Goal: Task Accomplishment & Management: Use online tool/utility

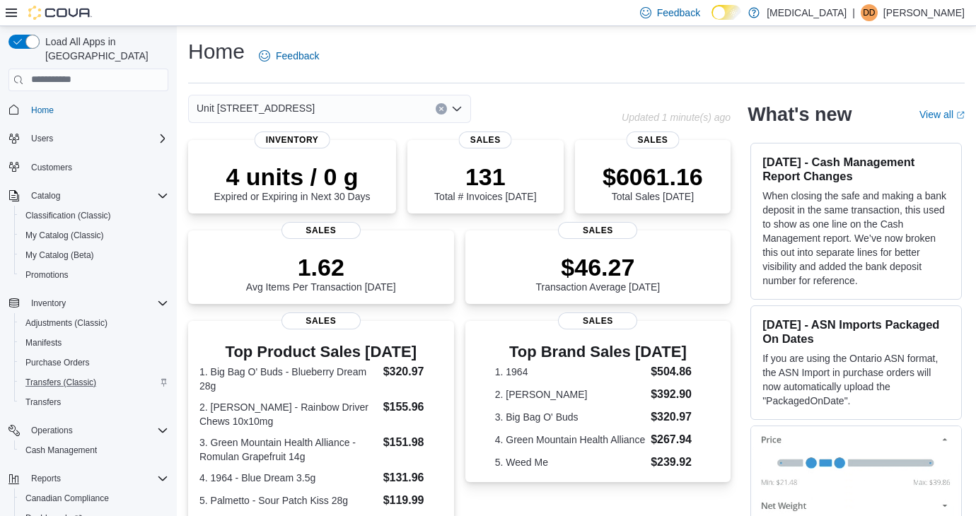
scroll to position [79, 0]
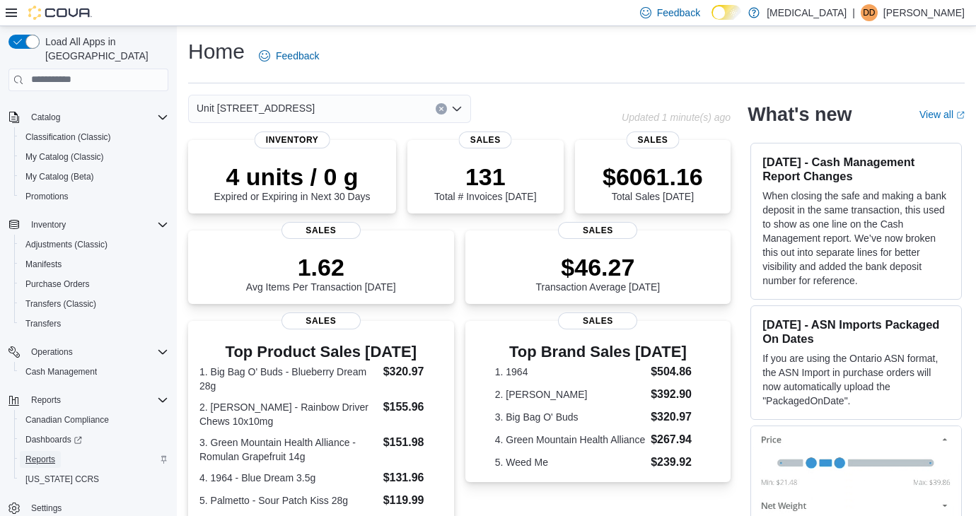
click at [43, 454] on span "Reports" at bounding box center [40, 459] width 30 height 11
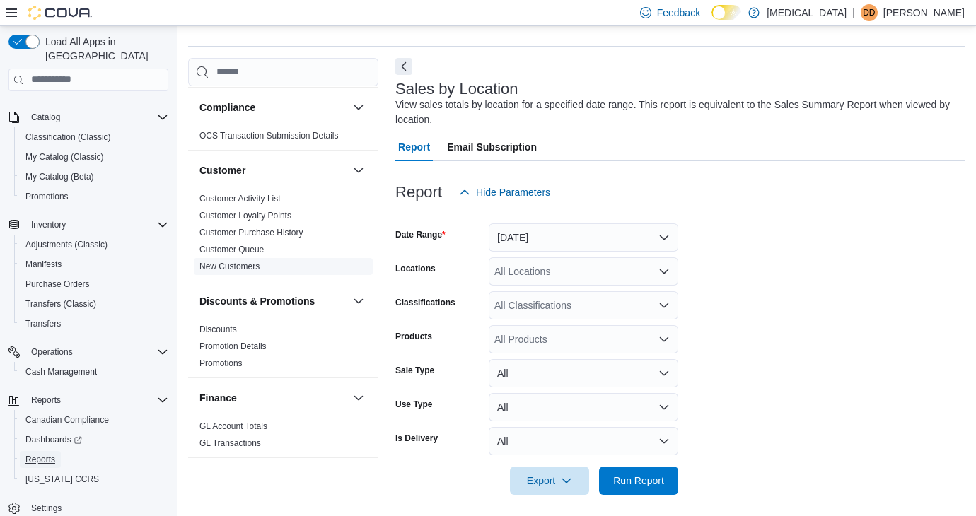
scroll to position [344, 0]
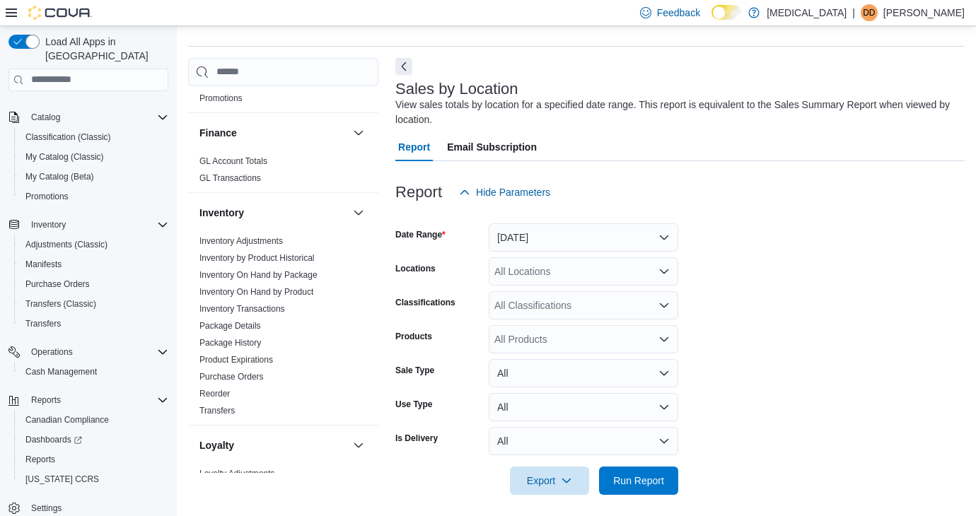
click at [567, 219] on div at bounding box center [679, 215] width 569 height 17
click at [567, 232] on button "[DATE]" at bounding box center [584, 238] width 190 height 28
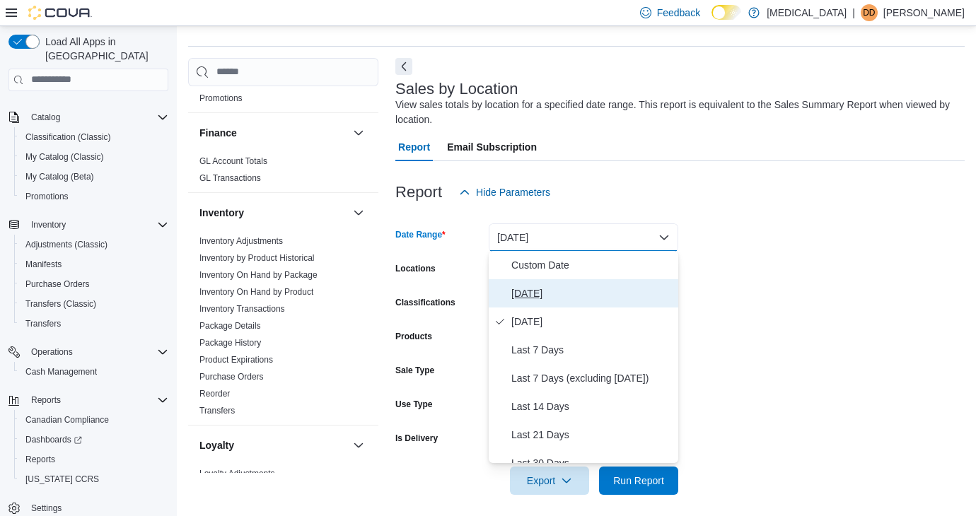
click at [533, 291] on span "[DATE]" at bounding box center [591, 293] width 161 height 17
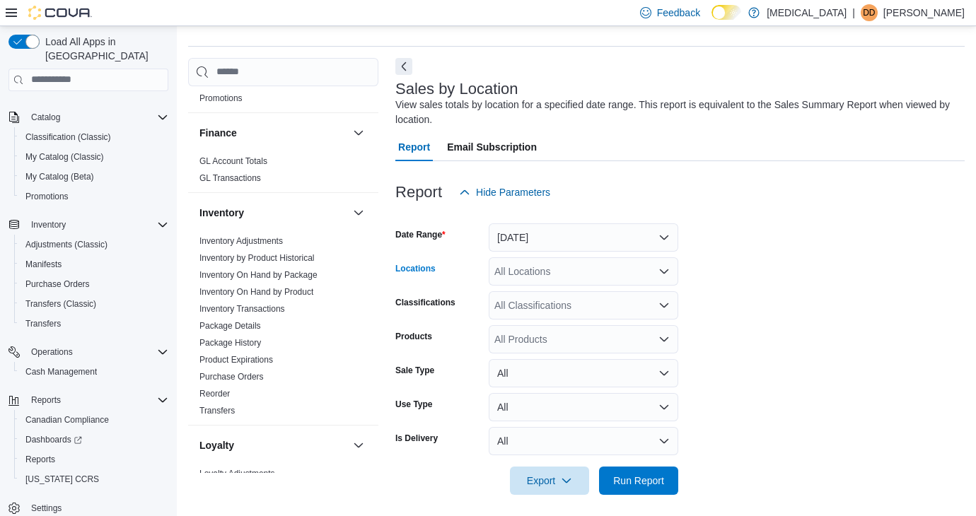
click at [540, 277] on div "All Locations" at bounding box center [584, 271] width 190 height 28
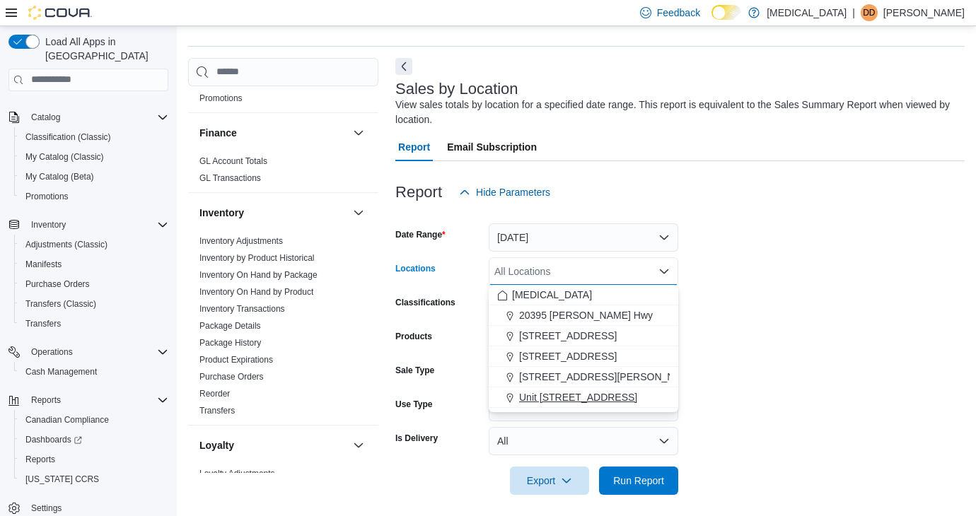
click at [544, 402] on span "Unit [STREET_ADDRESS]" at bounding box center [578, 397] width 118 height 14
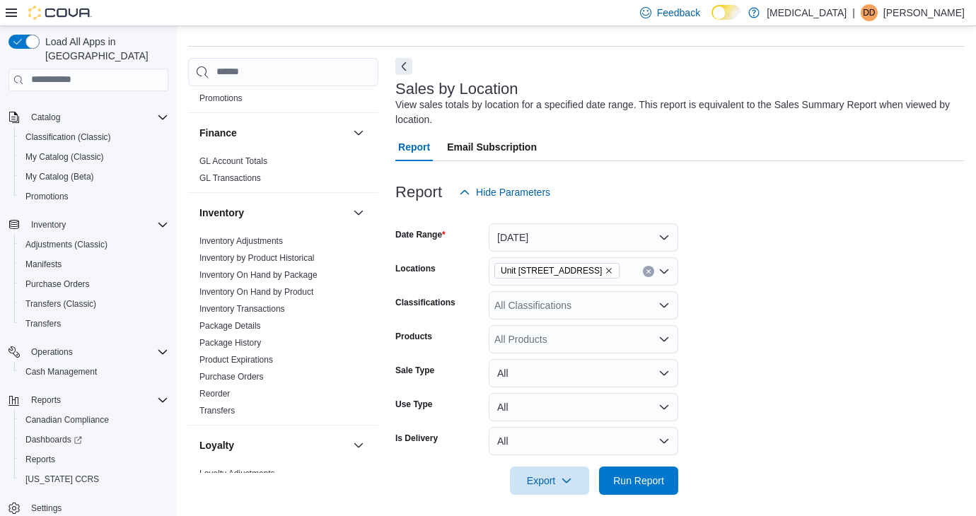
click at [622, 498] on div at bounding box center [679, 503] width 569 height 17
click at [625, 473] on span "Run Report" at bounding box center [639, 480] width 62 height 28
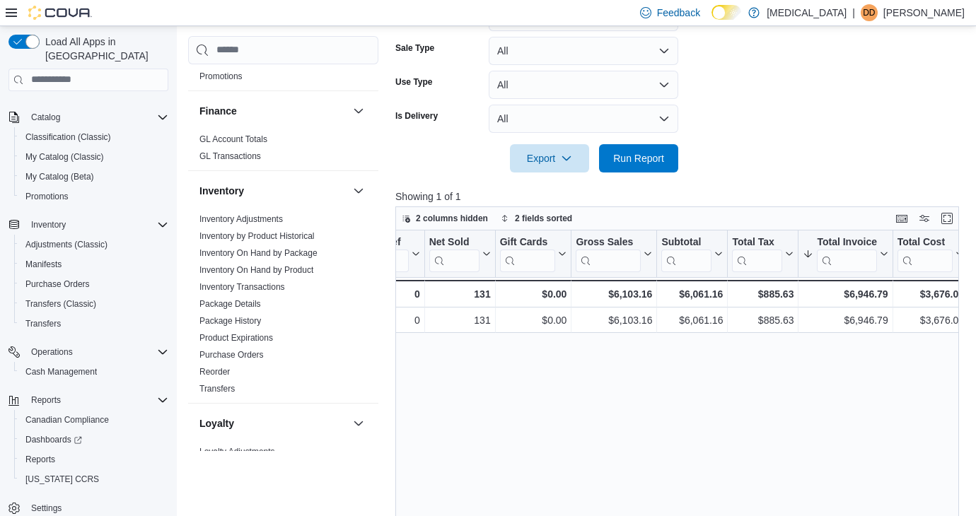
scroll to position [0, 337]
click at [639, 142] on div at bounding box center [679, 138] width 569 height 11
click at [637, 160] on span "Run Report" at bounding box center [638, 158] width 51 height 14
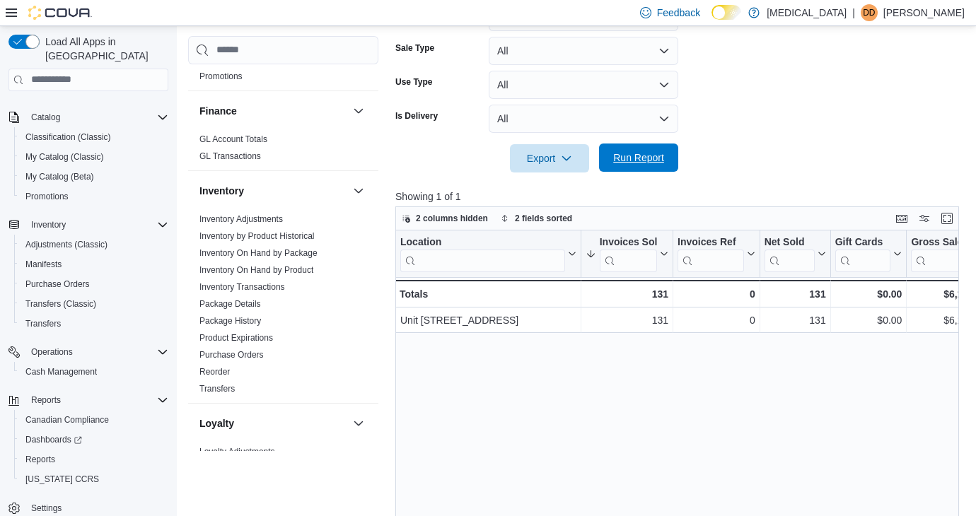
click at [650, 156] on span "Run Report" at bounding box center [638, 158] width 51 height 14
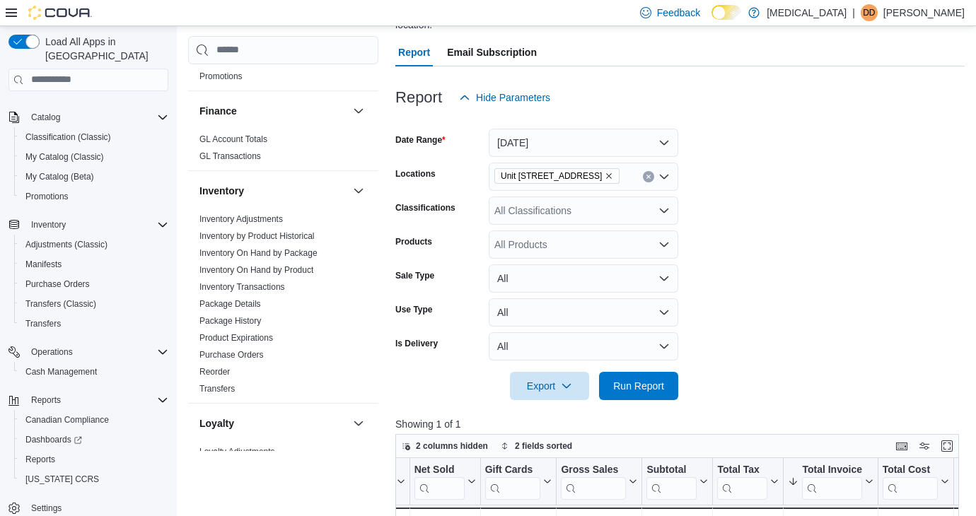
scroll to position [40, 0]
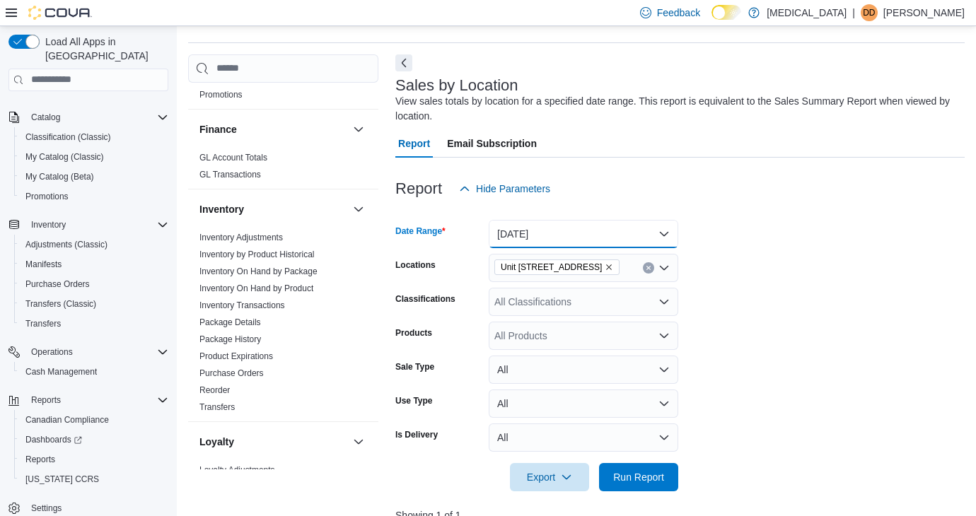
click at [538, 233] on button "[DATE]" at bounding box center [584, 234] width 190 height 28
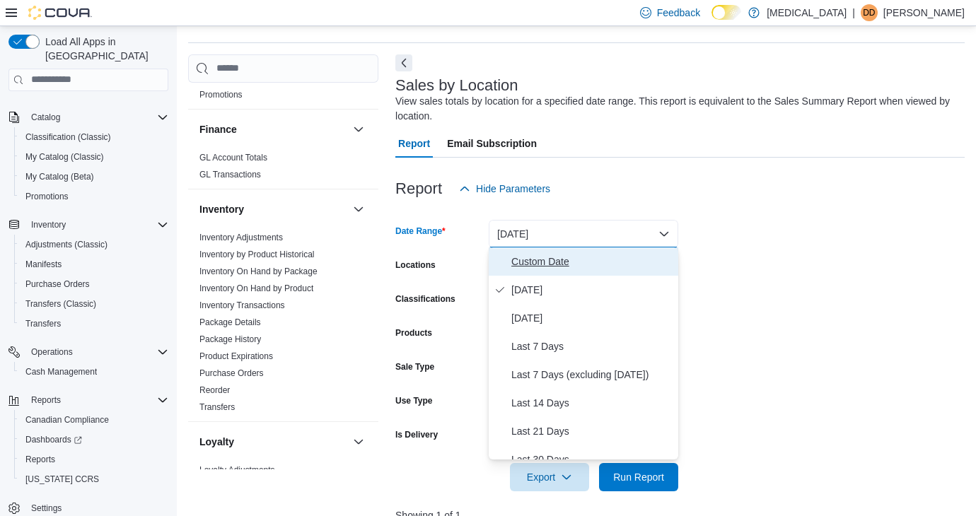
click at [529, 261] on span "Custom Date" at bounding box center [591, 261] width 161 height 17
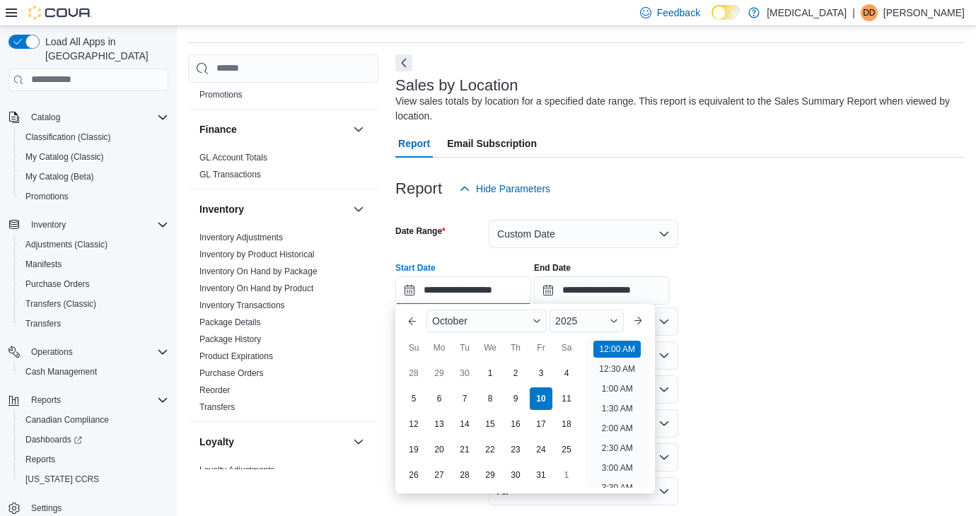
click at [511, 301] on input "**********" at bounding box center [463, 291] width 136 height 28
click at [416, 398] on div "5" at bounding box center [413, 399] width 25 height 25
type input "**********"
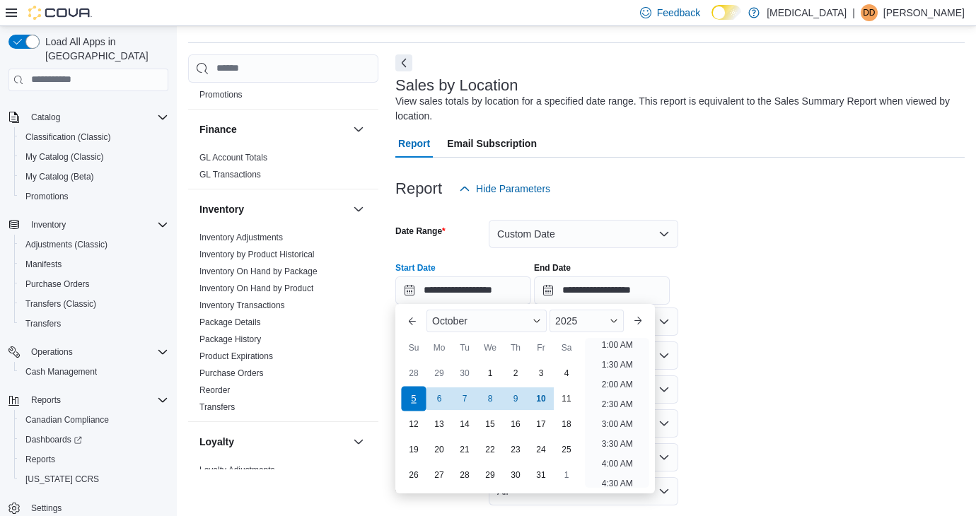
scroll to position [3, 0]
click at [765, 320] on form "**********" at bounding box center [679, 374] width 569 height 342
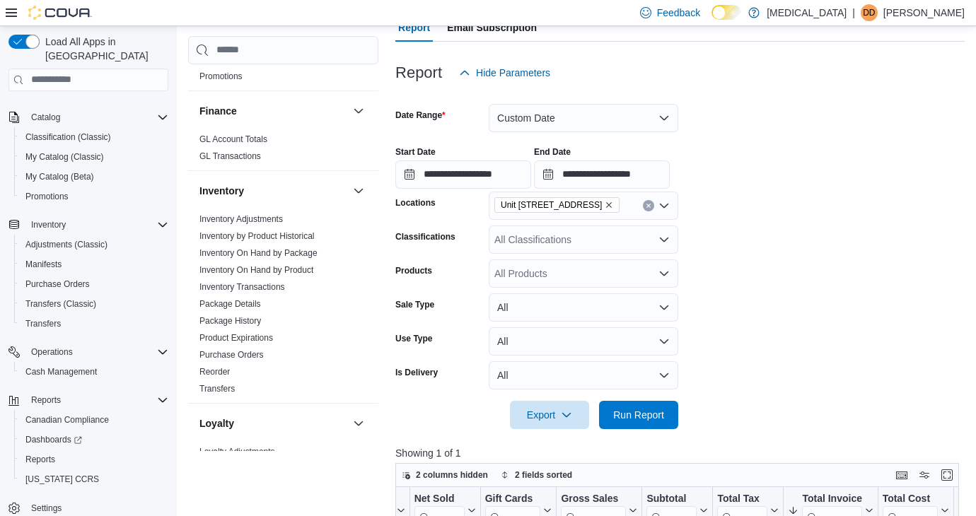
scroll to position [247, 0]
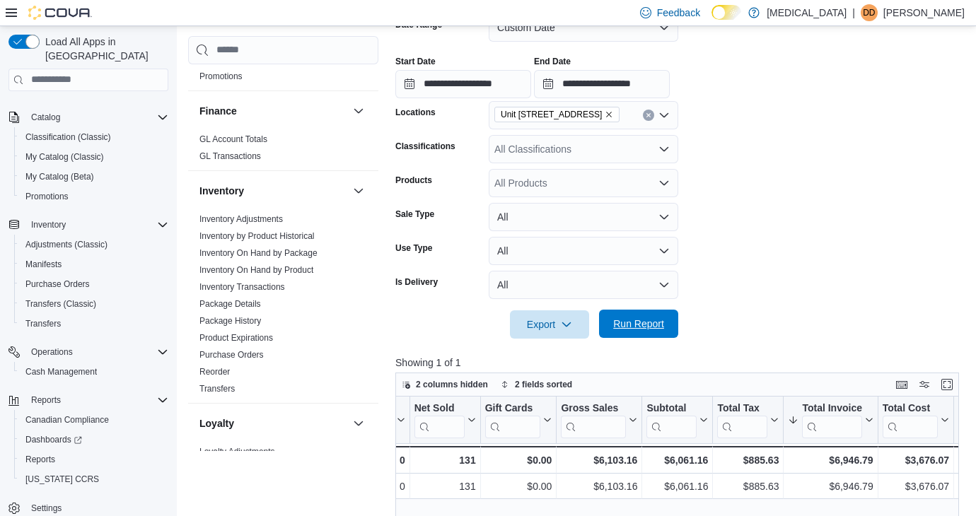
click at [647, 330] on span "Run Report" at bounding box center [638, 324] width 51 height 14
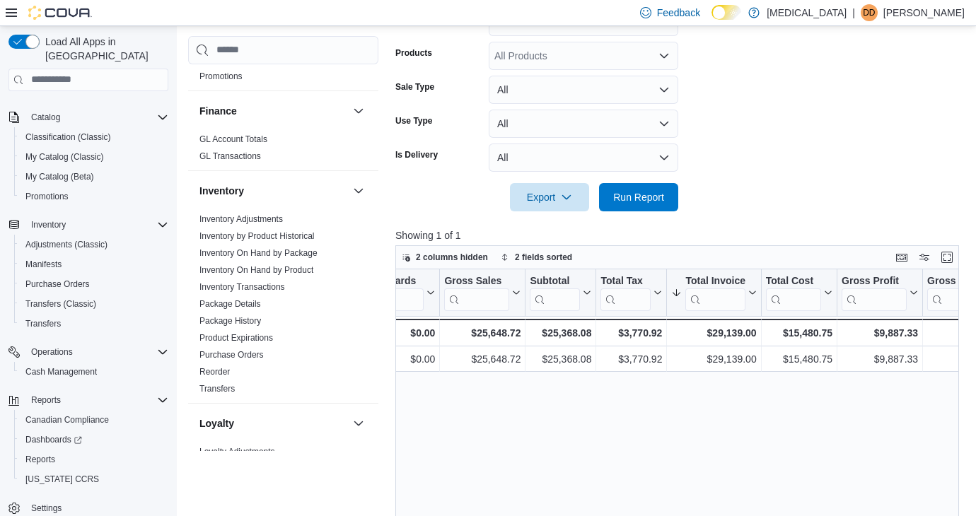
scroll to position [365, 0]
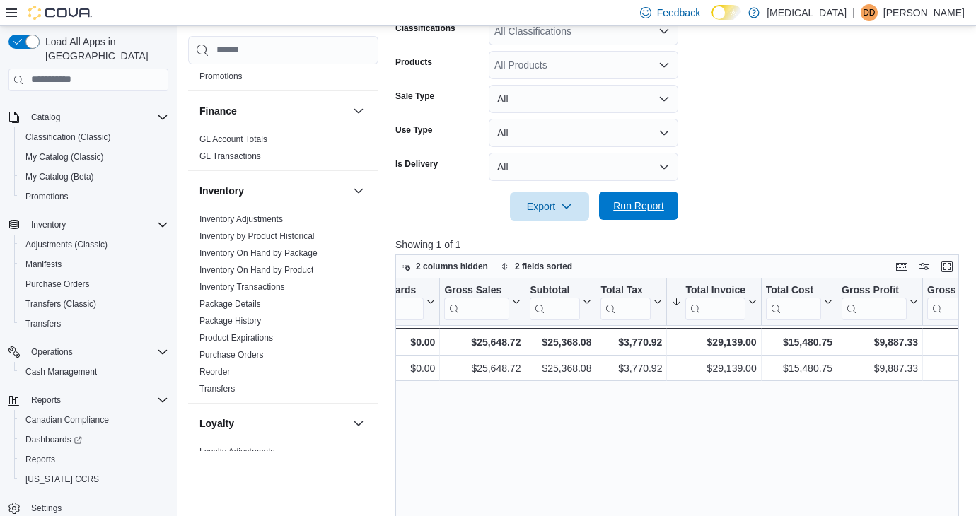
click at [657, 210] on span "Run Report" at bounding box center [638, 206] width 51 height 14
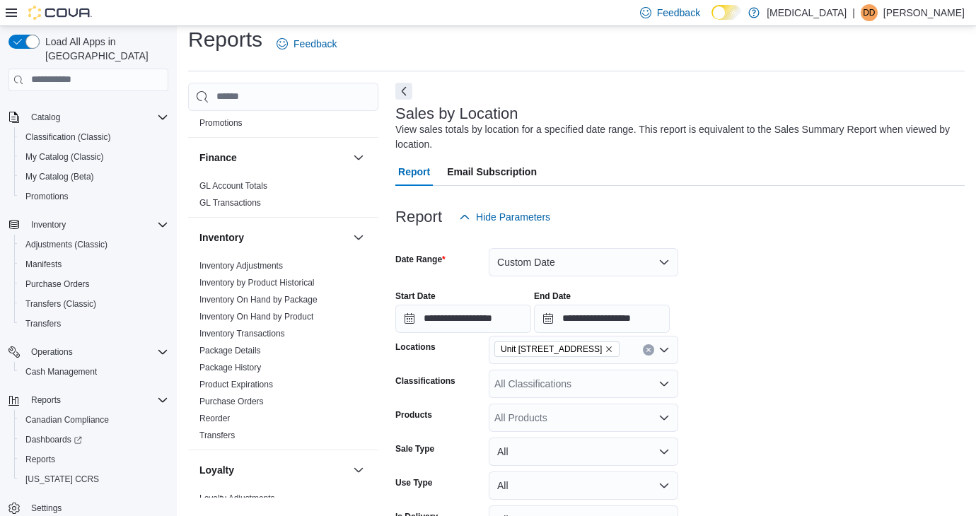
scroll to position [0, 0]
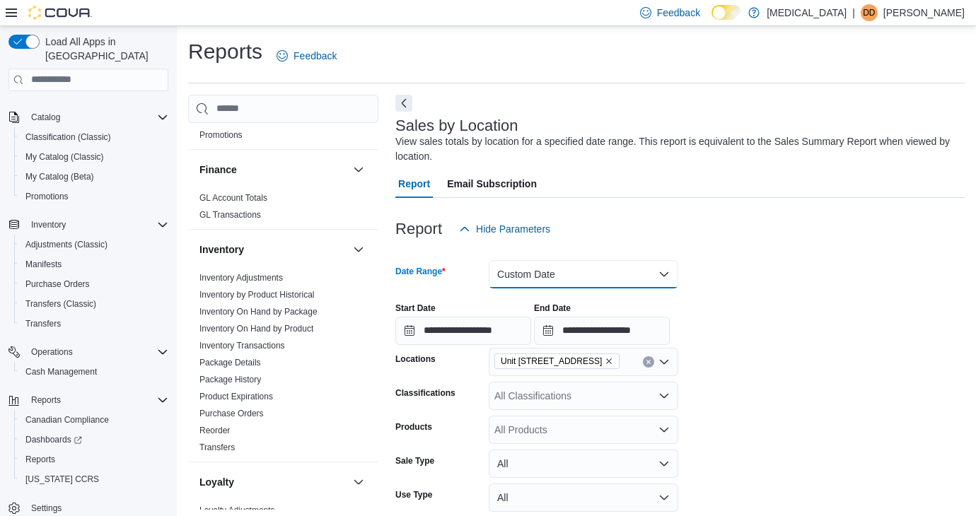
click at [563, 276] on button "Custom Date" at bounding box center [584, 274] width 190 height 28
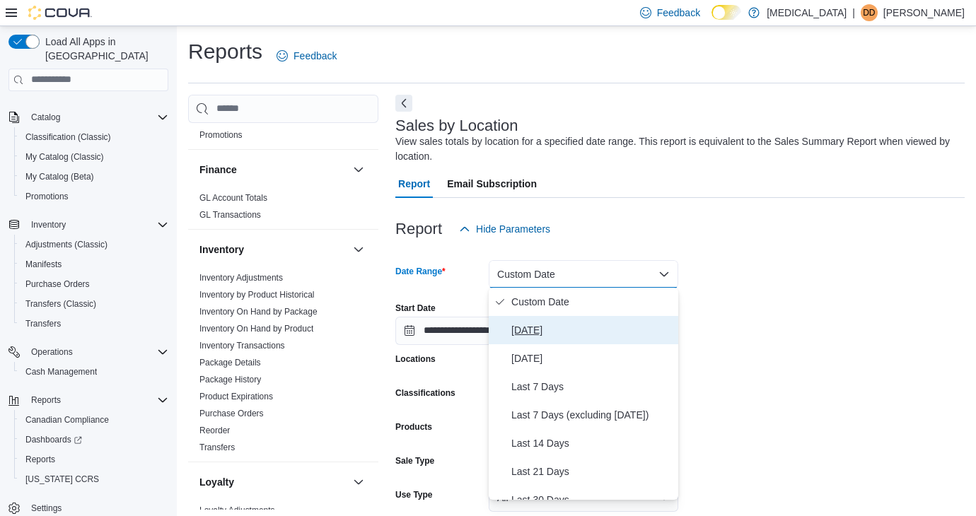
click at [543, 326] on span "[DATE]" at bounding box center [591, 330] width 161 height 17
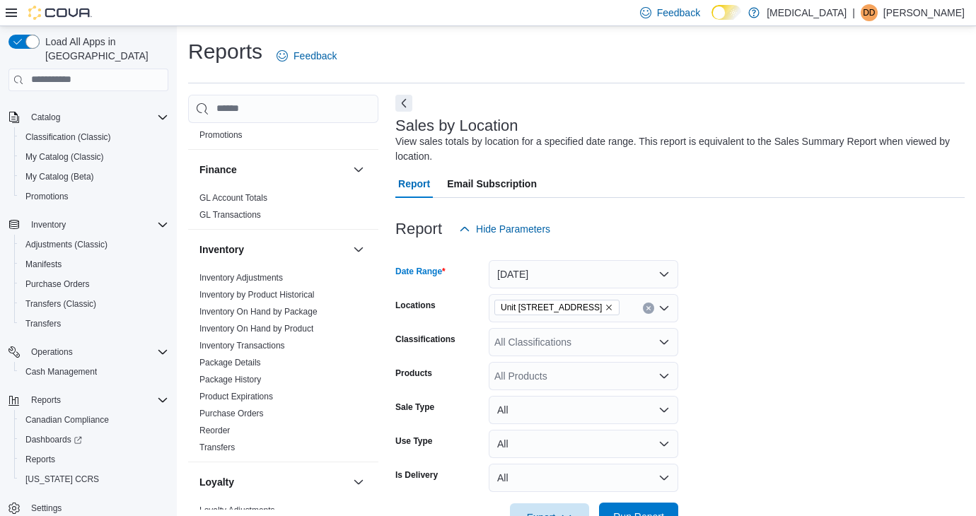
click at [637, 511] on span "Run Report" at bounding box center [639, 517] width 62 height 28
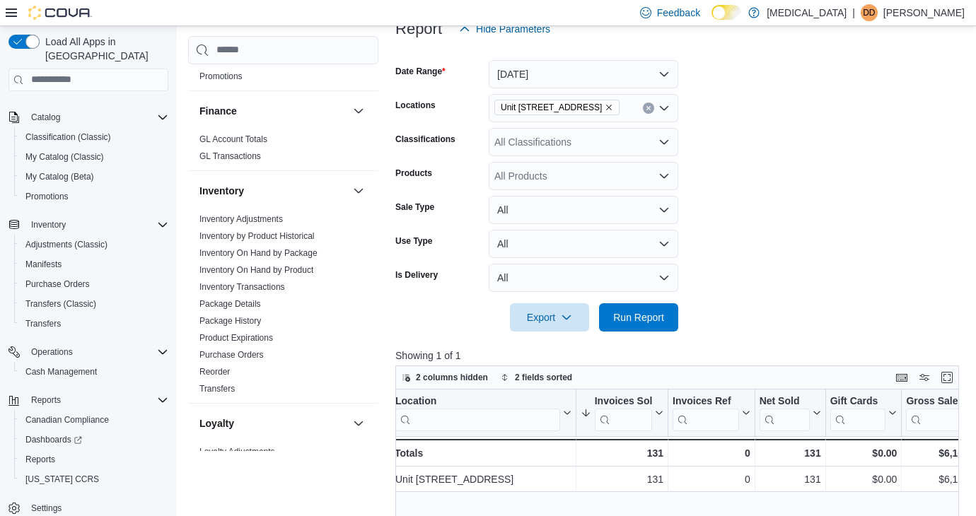
scroll to position [185, 0]
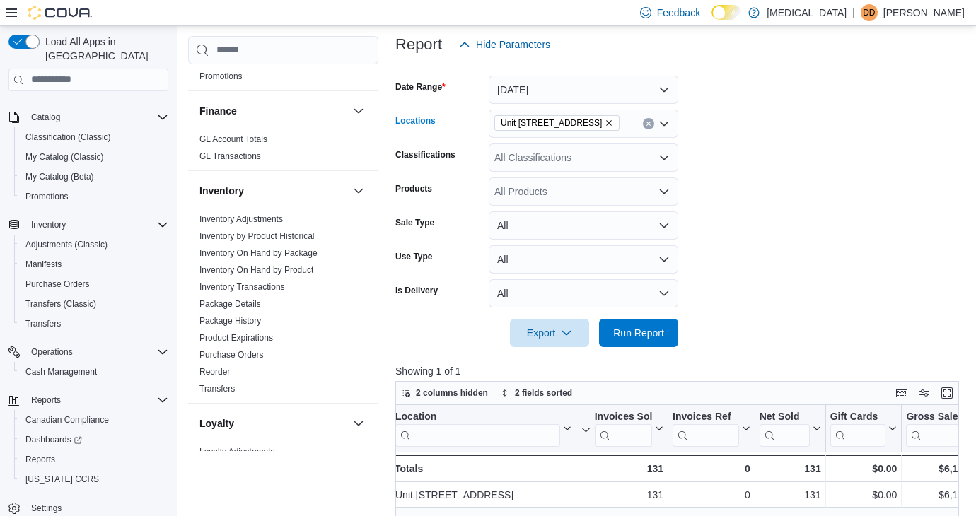
click at [602, 127] on span "Unit [STREET_ADDRESS]" at bounding box center [551, 123] width 101 height 14
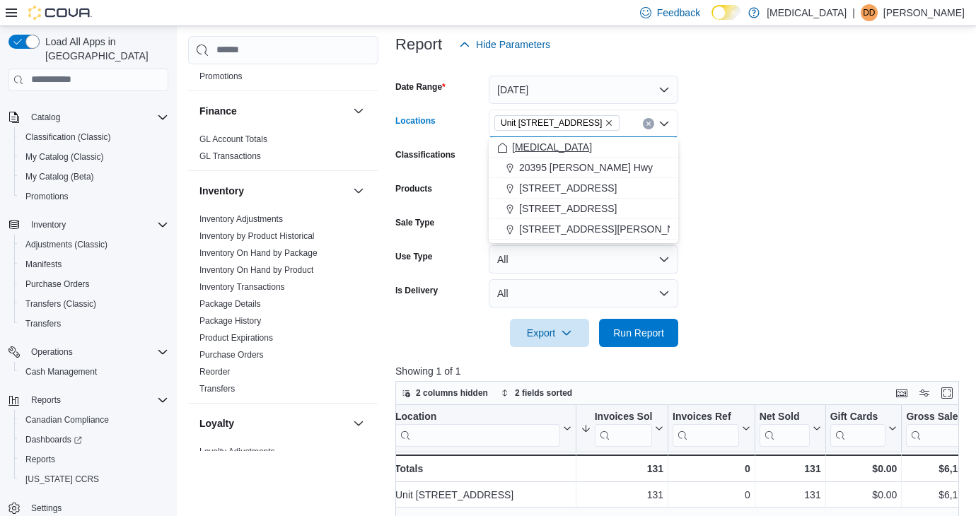
click at [600, 155] on button "[MEDICAL_DATA]" at bounding box center [584, 147] width 190 height 21
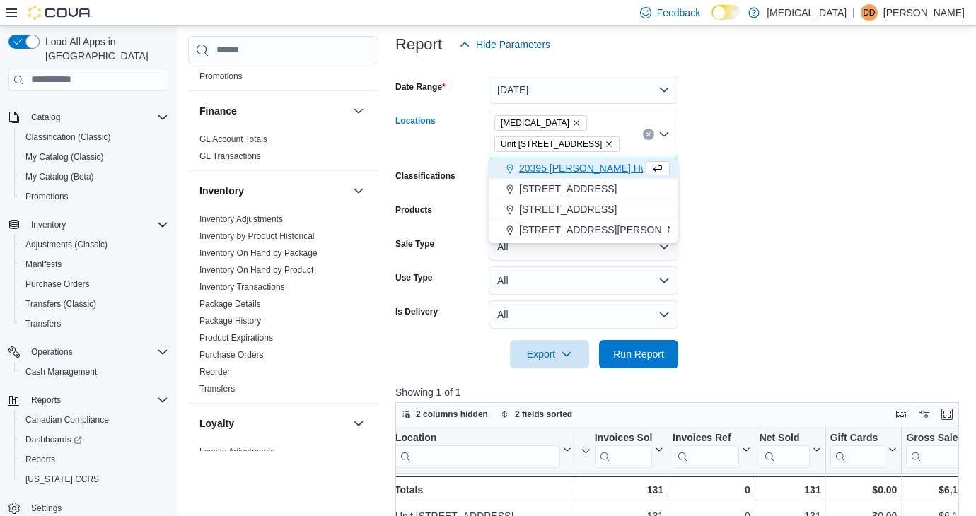
click at [651, 139] on button "Clear input" at bounding box center [648, 134] width 11 height 11
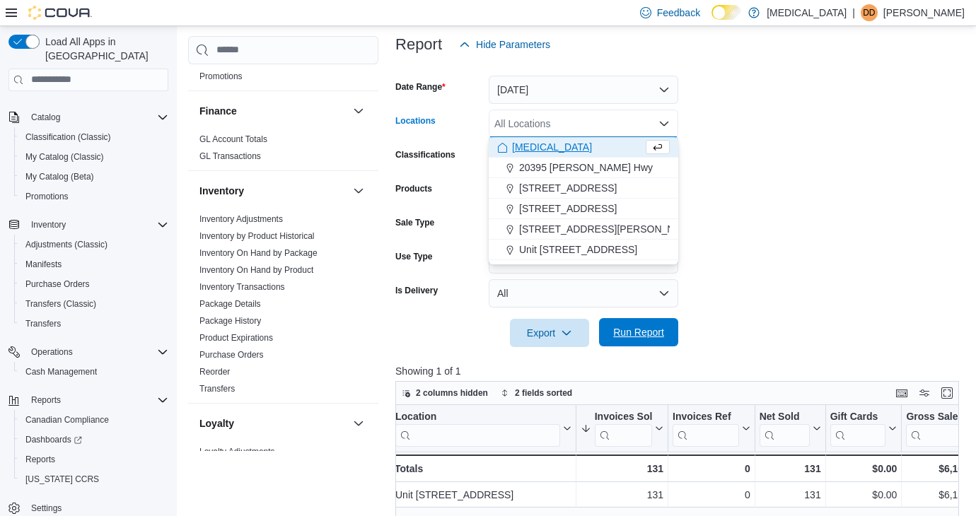
click at [649, 330] on span "Run Report" at bounding box center [638, 332] width 51 height 14
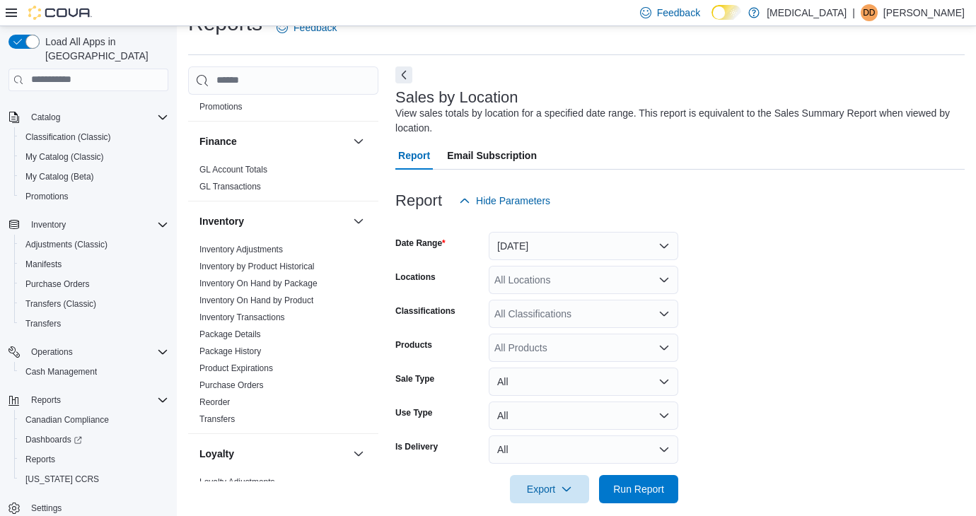
scroll to position [9, 0]
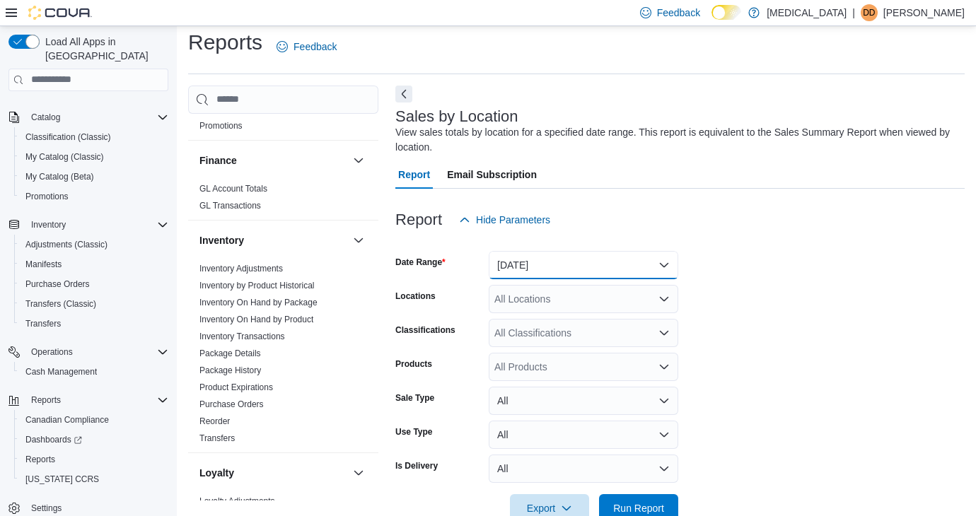
click at [553, 257] on button "[DATE]" at bounding box center [584, 265] width 190 height 28
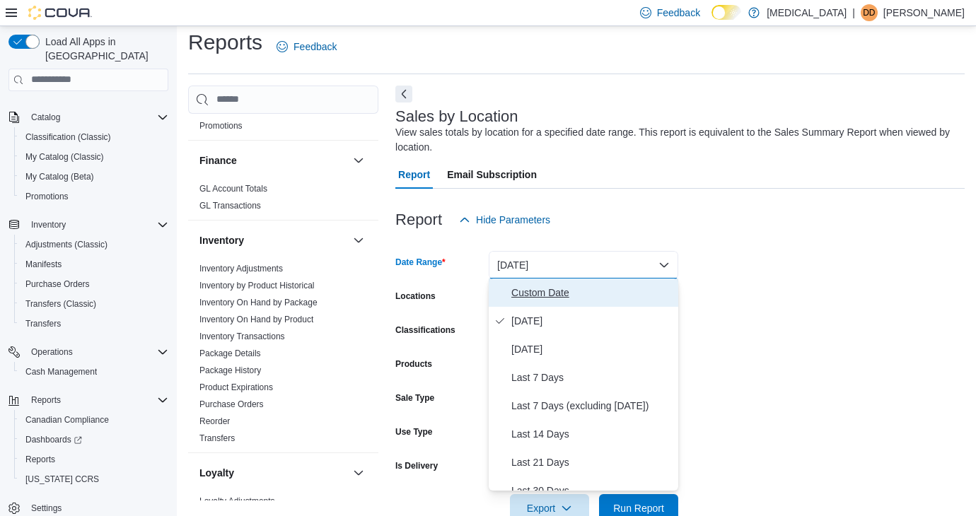
click at [602, 296] on span "Custom Date" at bounding box center [591, 292] width 161 height 17
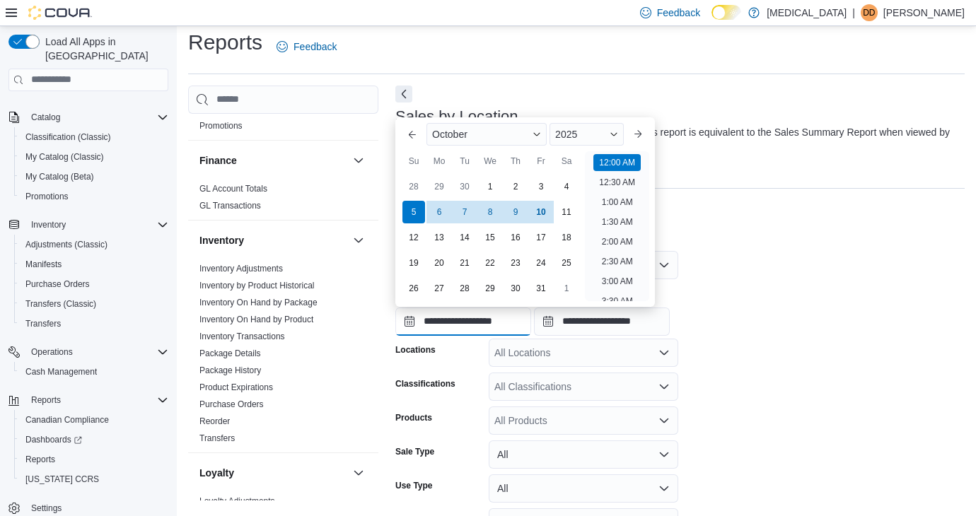
click at [477, 330] on input "**********" at bounding box center [463, 322] width 136 height 28
click at [838, 409] on form "**********" at bounding box center [679, 405] width 569 height 342
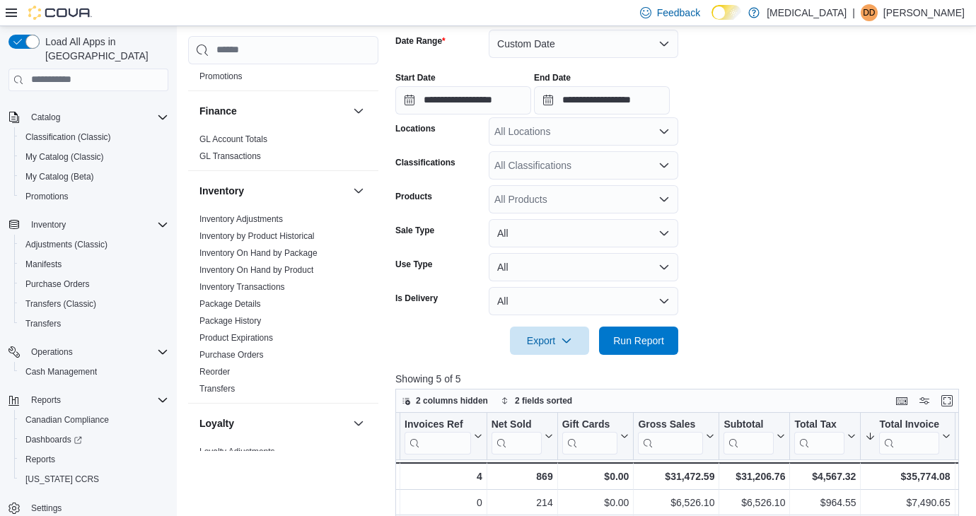
scroll to position [311, 0]
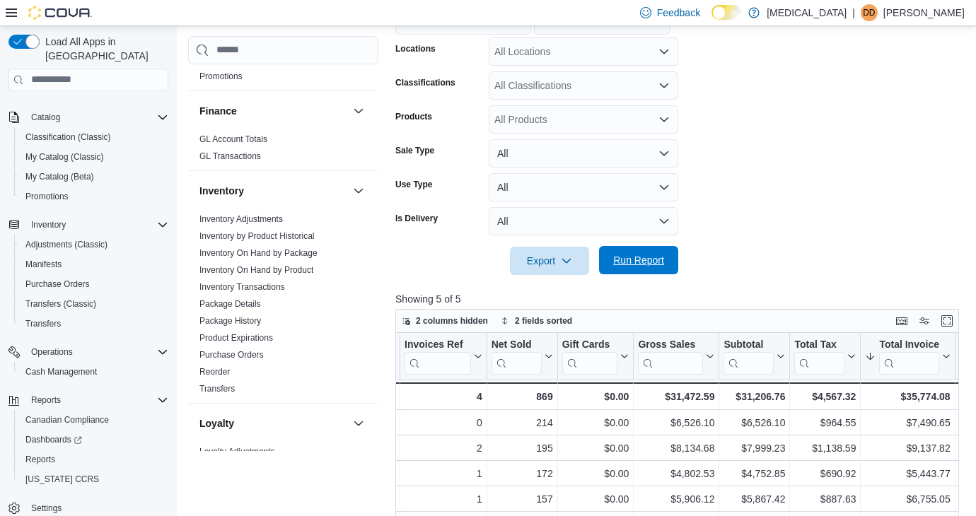
click at [628, 260] on span "Run Report" at bounding box center [638, 260] width 51 height 14
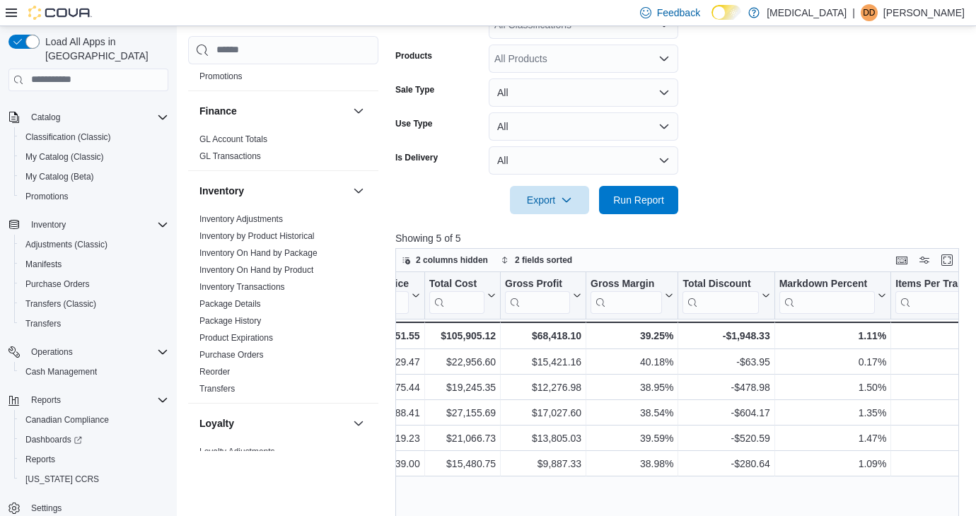
scroll to position [0, 806]
click at [625, 199] on span "Run Report" at bounding box center [638, 199] width 51 height 14
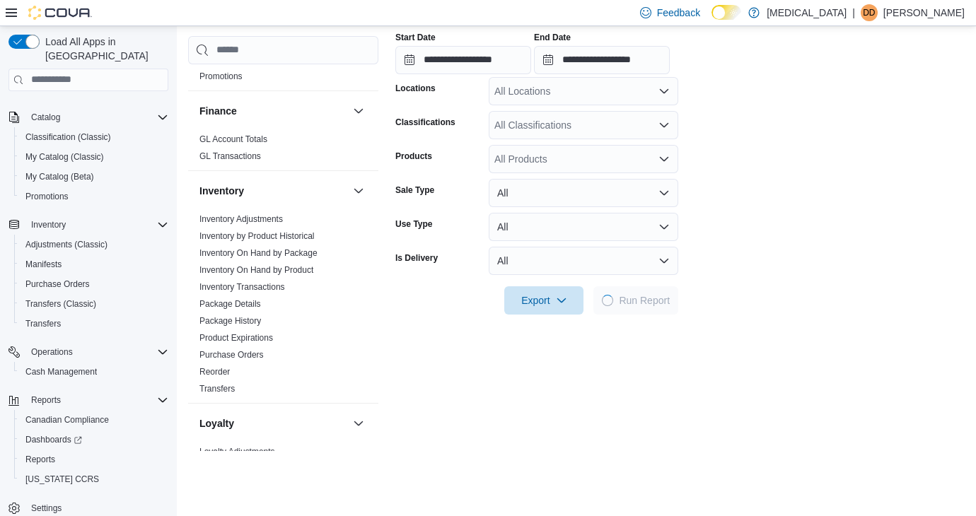
scroll to position [134, 0]
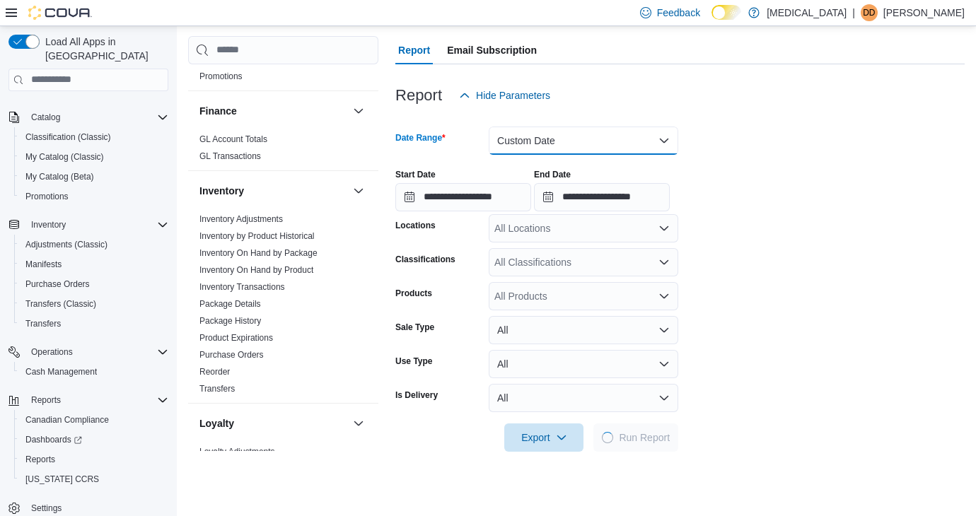
click at [564, 150] on button "Custom Date" at bounding box center [584, 141] width 190 height 28
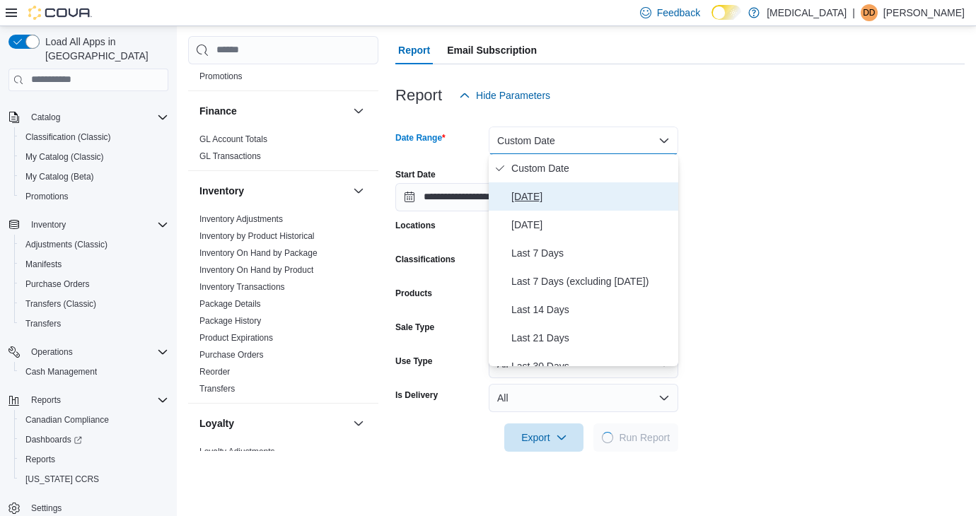
click at [555, 204] on span "[DATE]" at bounding box center [591, 196] width 161 height 17
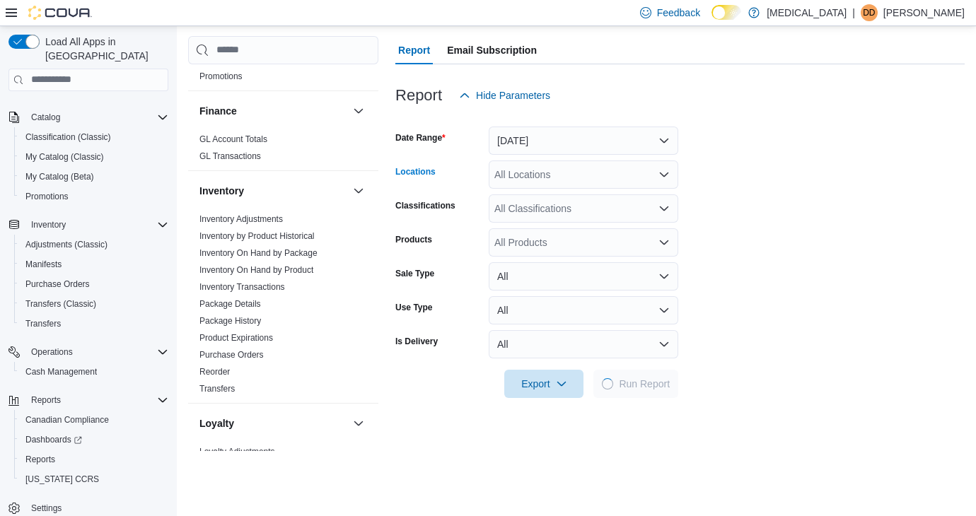
click at [555, 182] on div "All Locations" at bounding box center [584, 175] width 190 height 28
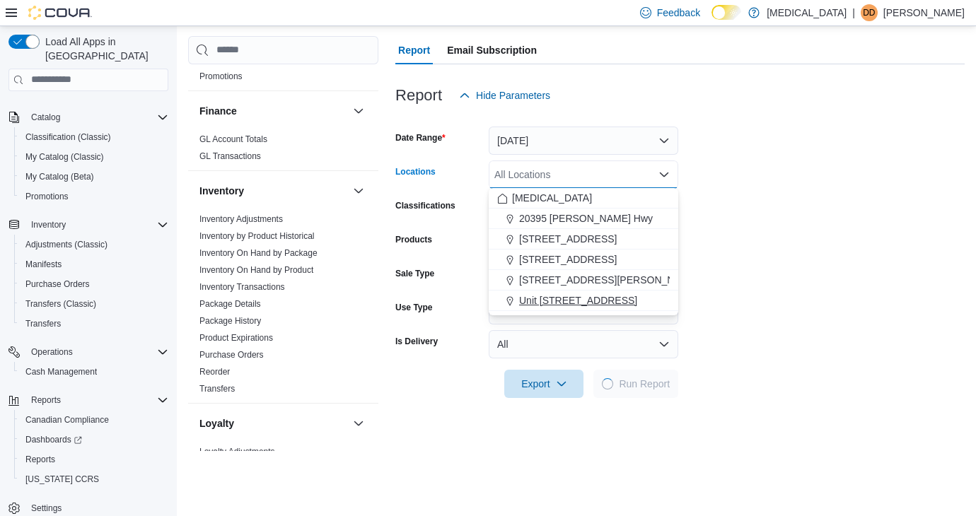
click at [555, 293] on button "Unit [STREET_ADDRESS]" at bounding box center [584, 301] width 190 height 21
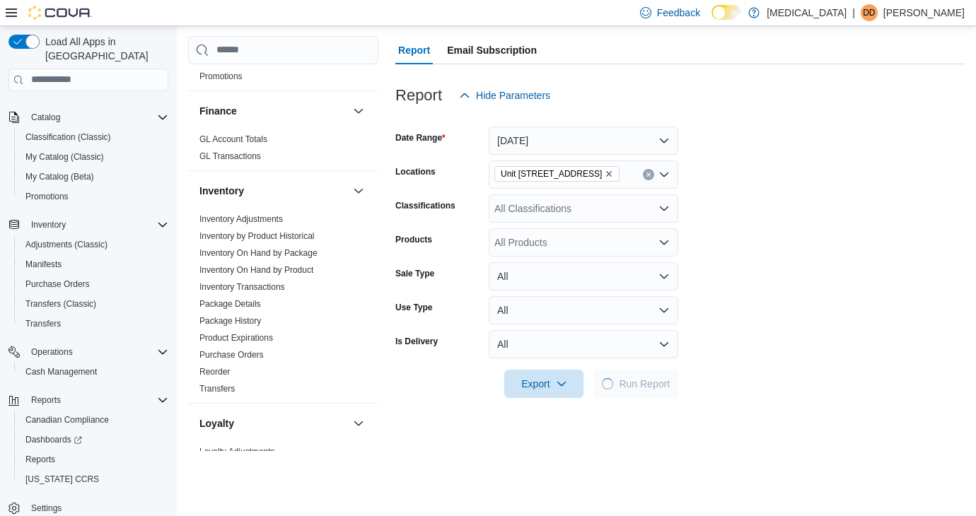
click at [568, 399] on div at bounding box center [679, 406] width 569 height 17
click at [670, 417] on div "Report Hide Parameters Date Range [DATE] Locations [STREET_ADDRESS] Classificat…" at bounding box center [679, 365] width 569 height 603
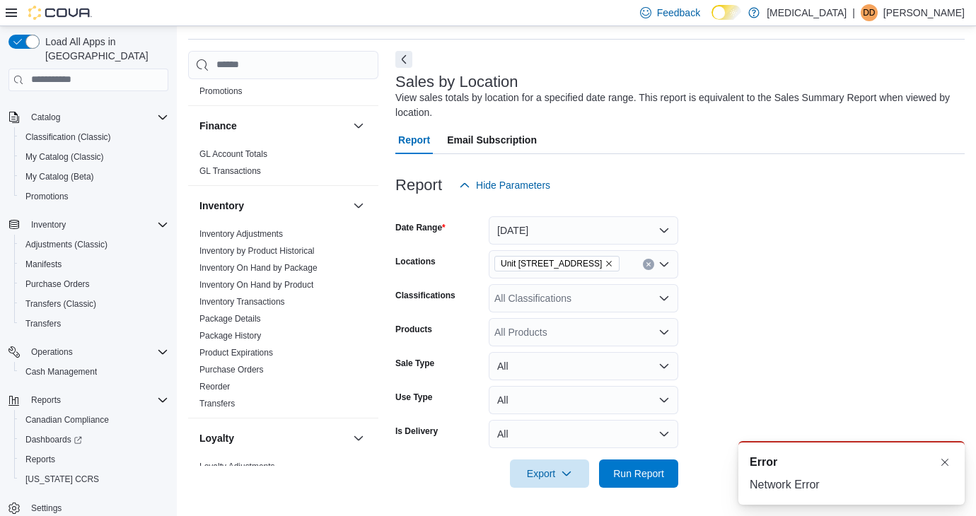
scroll to position [0, 0]
click at [626, 472] on span "Run Report" at bounding box center [638, 473] width 51 height 14
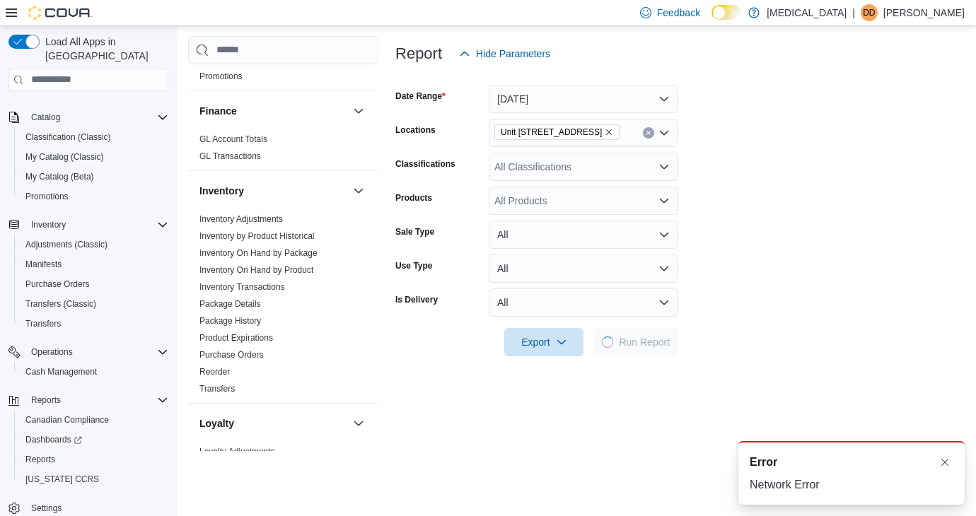
scroll to position [177, 0]
click at [949, 463] on button "Dismiss toast" at bounding box center [944, 461] width 17 height 17
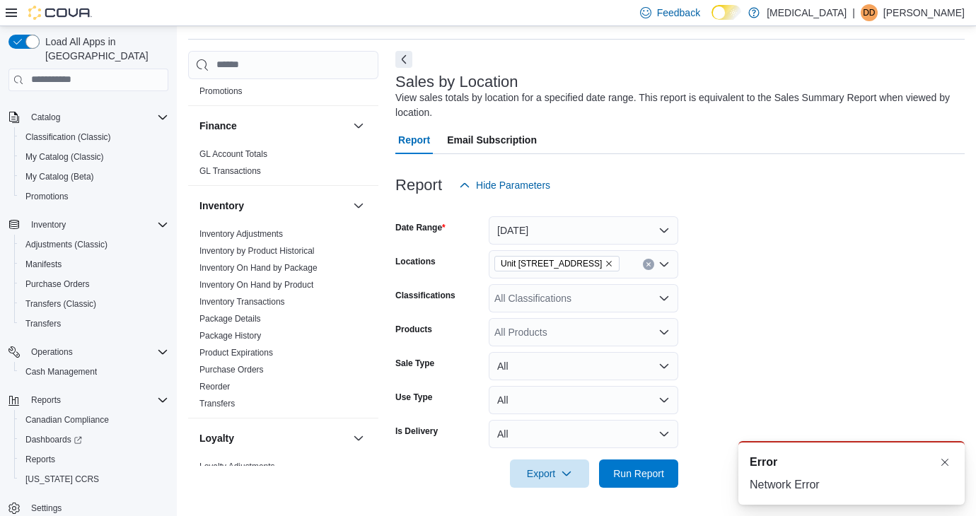
scroll to position [44, 0]
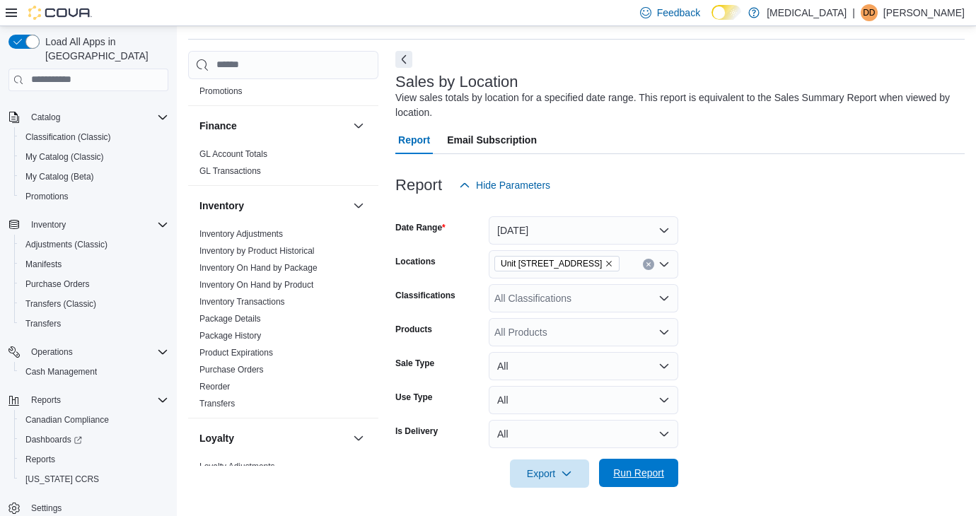
click at [632, 475] on span "Run Report" at bounding box center [638, 473] width 51 height 14
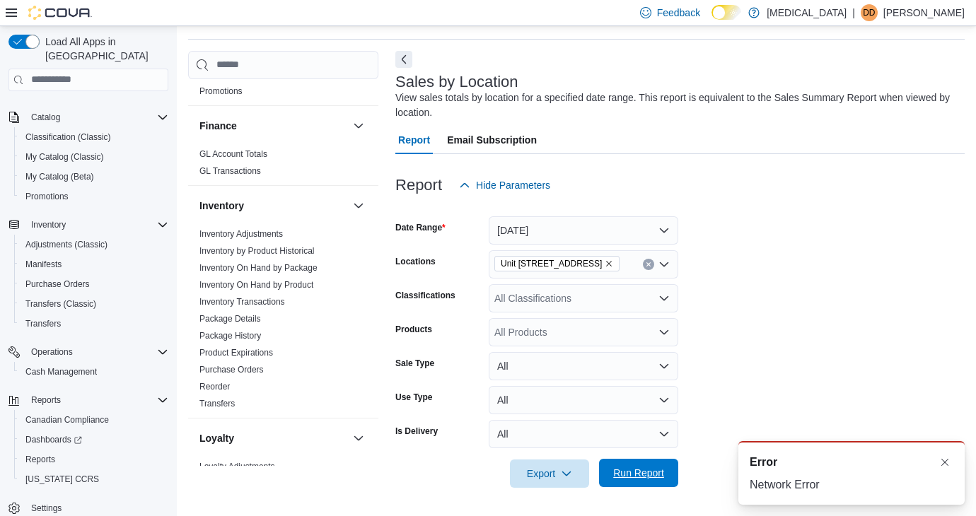
scroll to position [0, 0]
click at [646, 472] on span "Run Report" at bounding box center [638, 473] width 51 height 14
